Goal: Task Accomplishment & Management: Complete application form

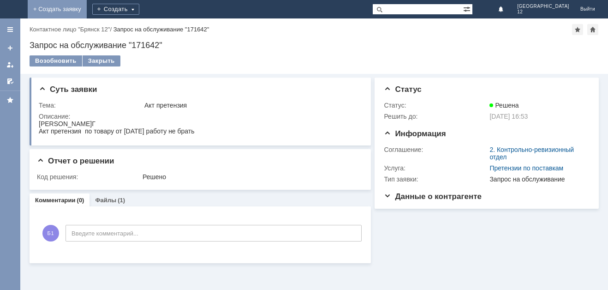
click at [87, 7] on link "+ Создать заявку" at bounding box center [57, 9] width 59 height 18
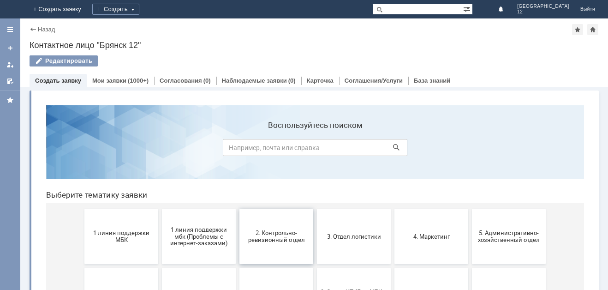
click at [284, 248] on button "2. Контрольно-ревизионный отдел" at bounding box center [276, 235] width 74 height 55
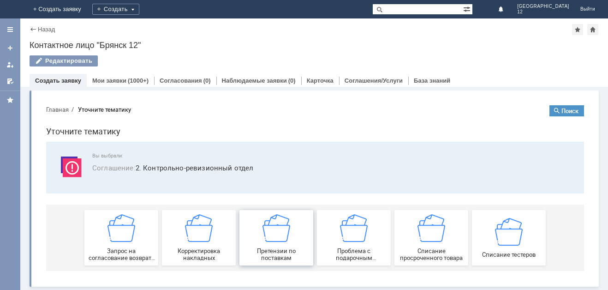
click at [274, 247] on span "Претензии по поставкам" at bounding box center [276, 254] width 68 height 14
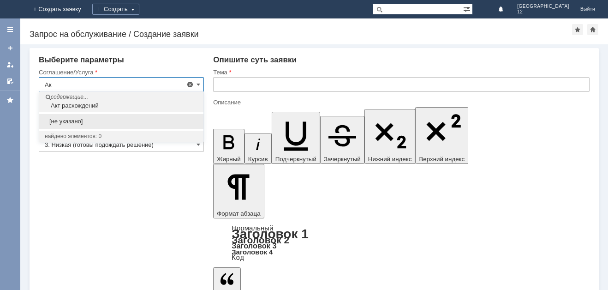
type input "[PERSON_NAME]"
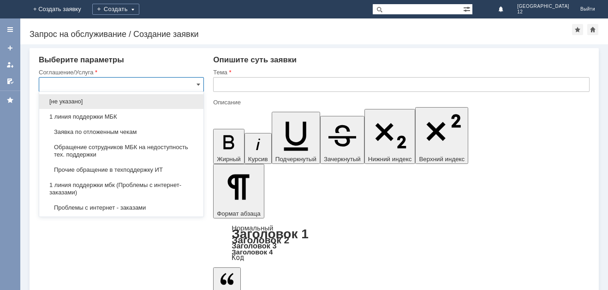
click at [224, 86] on input "text" at bounding box center [401, 84] width 376 height 15
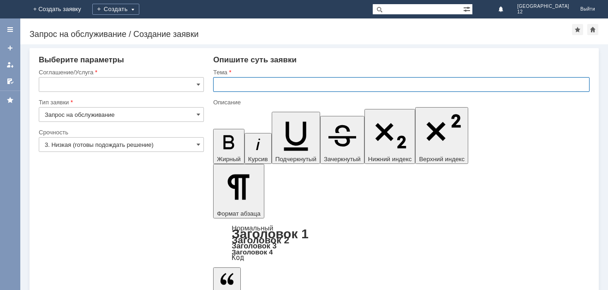
type input "Претензии по поставкам"
type input "Акт расхождений"
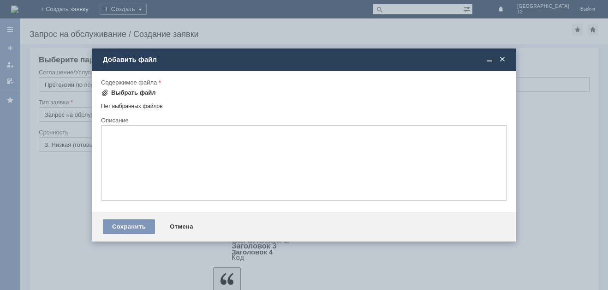
click at [106, 93] on span at bounding box center [104, 92] width 7 height 7
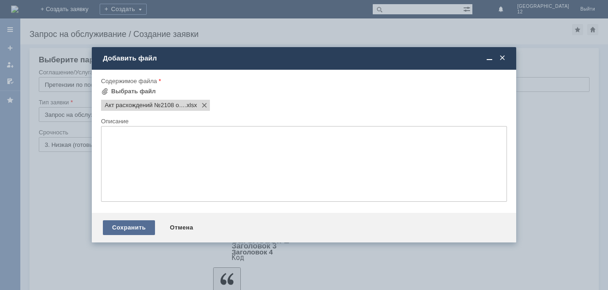
click at [137, 230] on div "Сохранить" at bounding box center [129, 227] width 52 height 15
